Goal: Obtain resource: Obtain resource

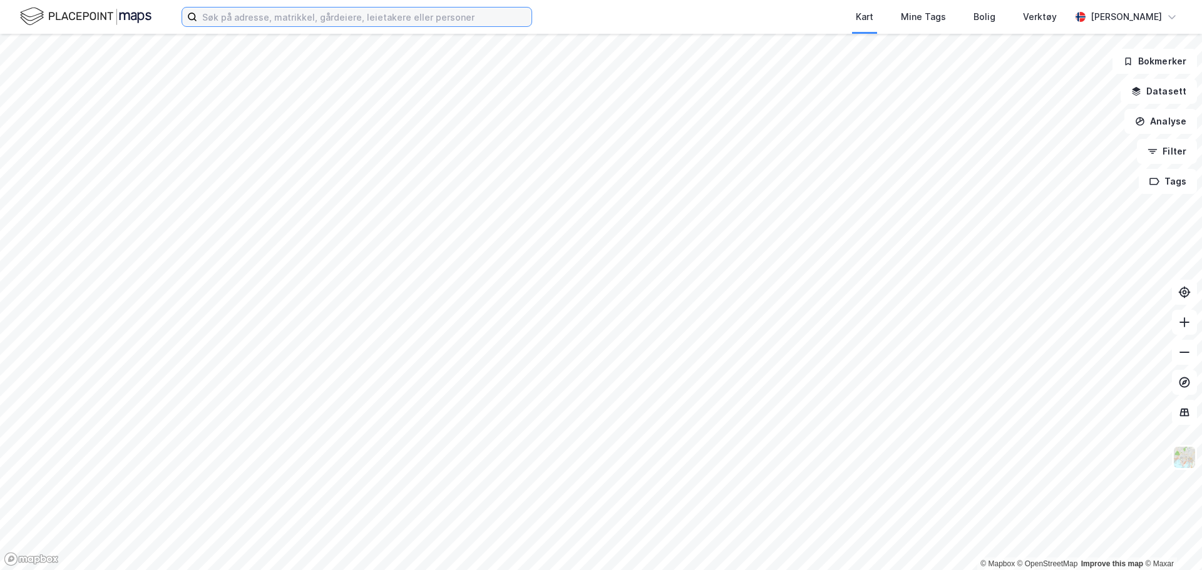
click at [320, 20] on input at bounding box center [364, 17] width 334 height 19
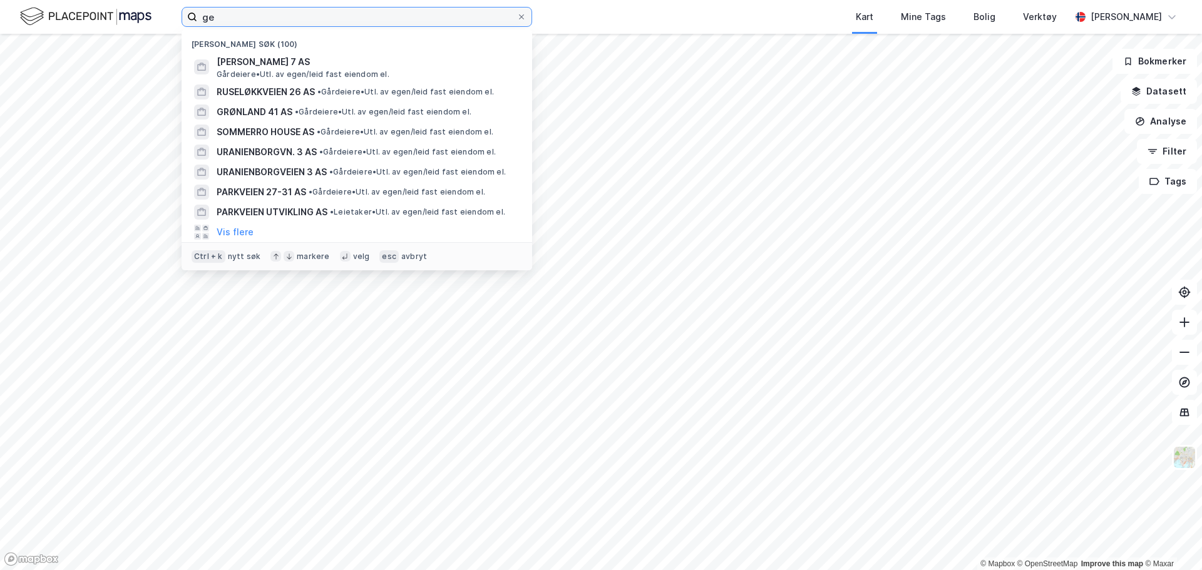
type input "g"
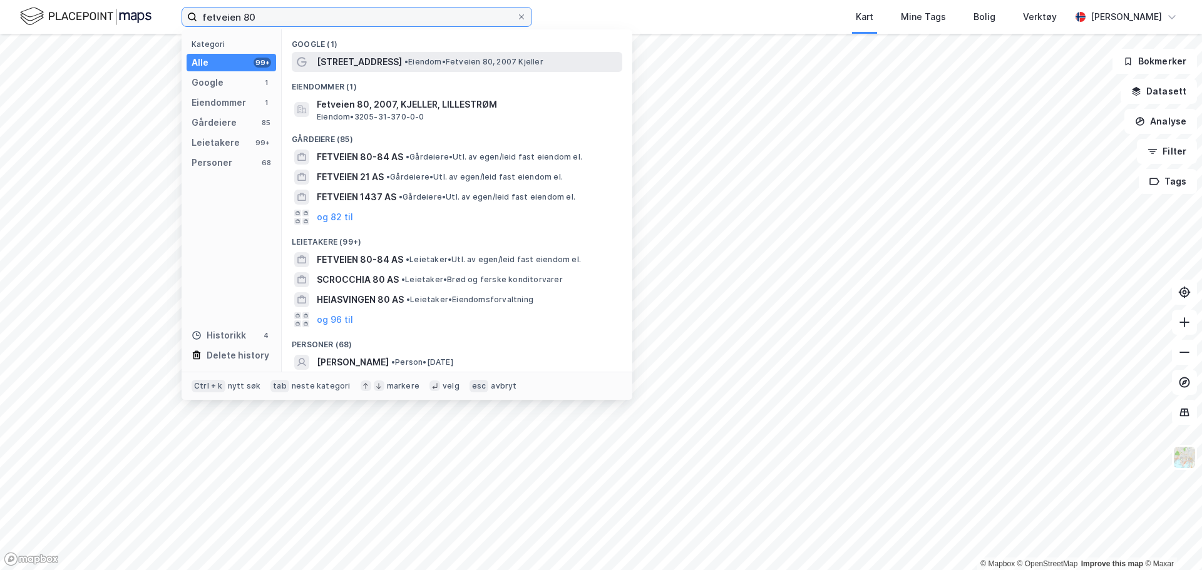
type input "fetveien 80"
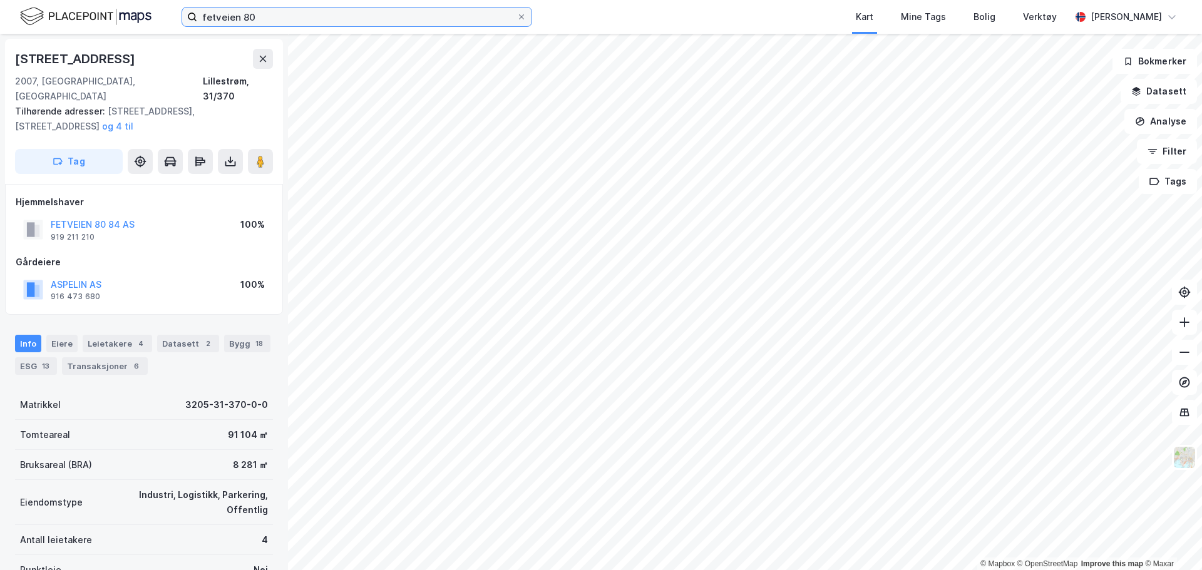
drag, startPoint x: 277, startPoint y: 19, endPoint x: 100, endPoint y: 19, distance: 177.2
click at [100, 19] on div "fetveien 80 Kart Mine Tags Bolig Verktøy [PERSON_NAME]" at bounding box center [601, 17] width 1202 height 34
click at [227, 155] on icon at bounding box center [230, 161] width 13 height 13
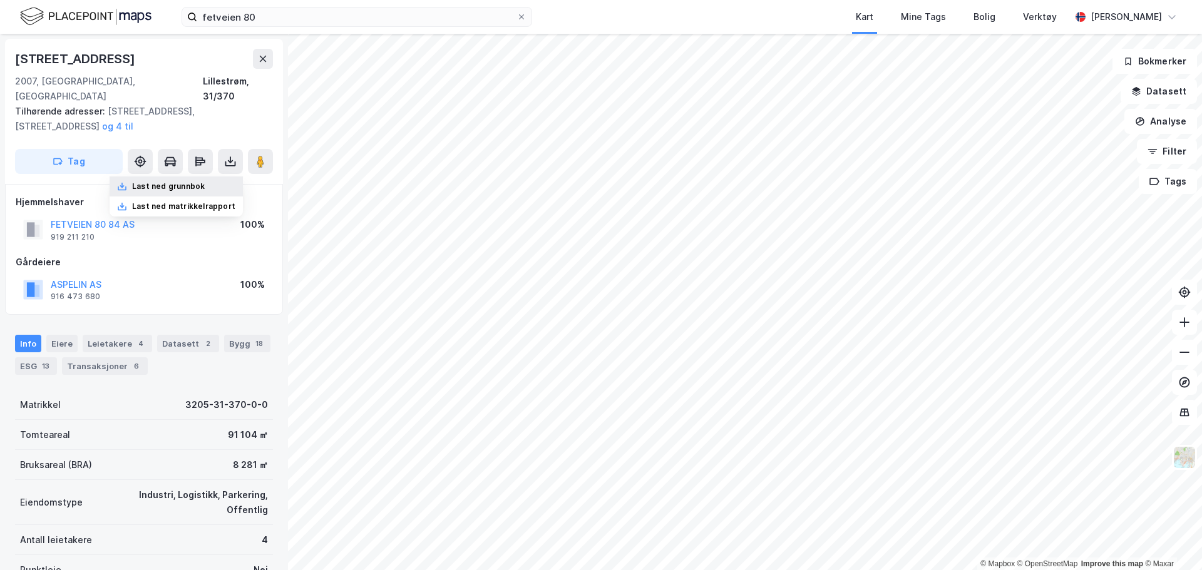
click at [217, 177] on div "Last ned grunnbok" at bounding box center [176, 187] width 133 height 20
click at [262, 217] on div "100%" at bounding box center [252, 224] width 24 height 15
click at [227, 155] on icon at bounding box center [230, 161] width 13 height 13
click at [219, 177] on div "Last ned grunnbok" at bounding box center [176, 187] width 133 height 20
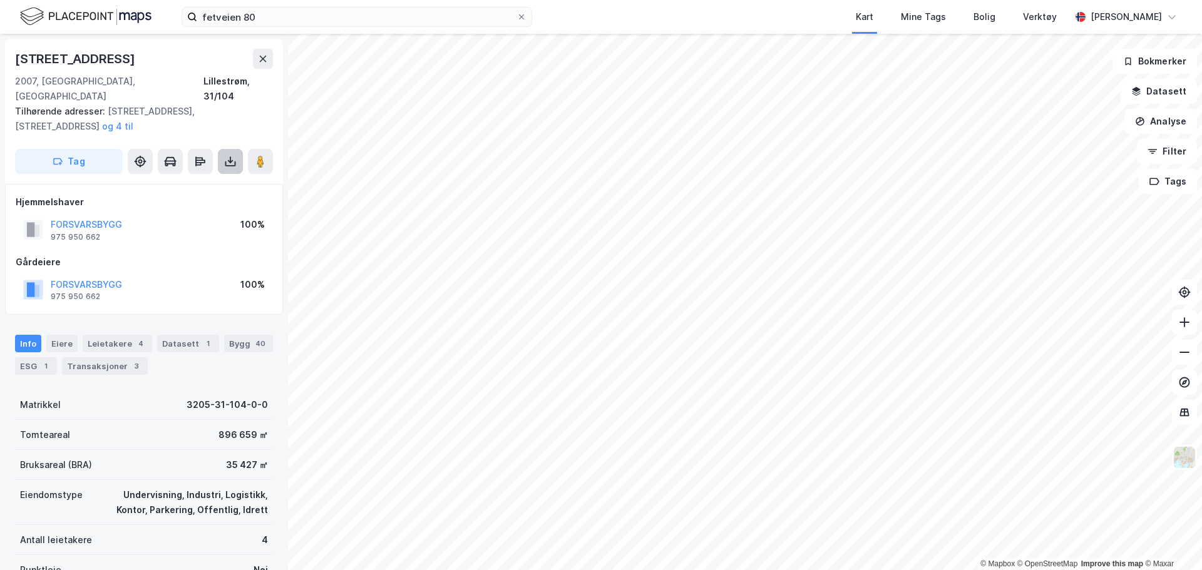
click at [235, 161] on icon at bounding box center [230, 163] width 11 height 5
click at [226, 177] on div "Last ned grunnbok" at bounding box center [176, 187] width 133 height 20
